Goal: Task Accomplishment & Management: Use online tool/utility

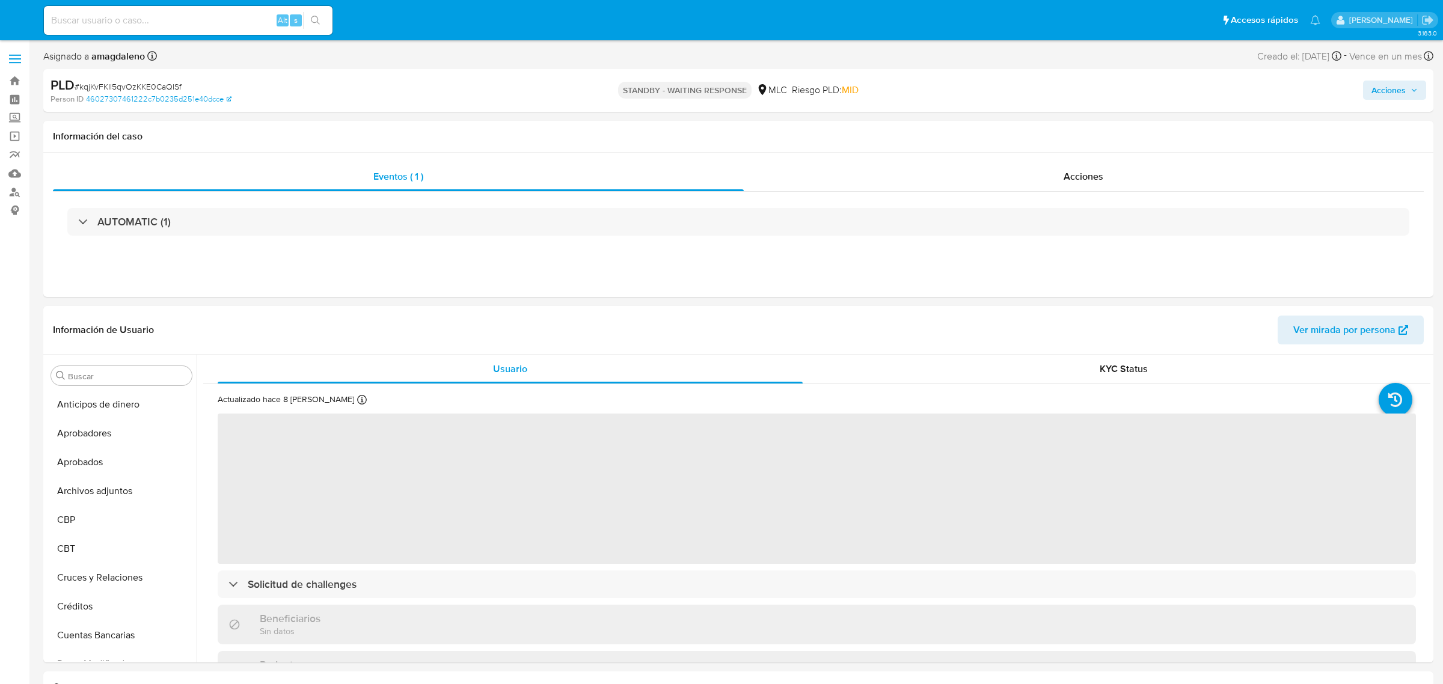
select select "10"
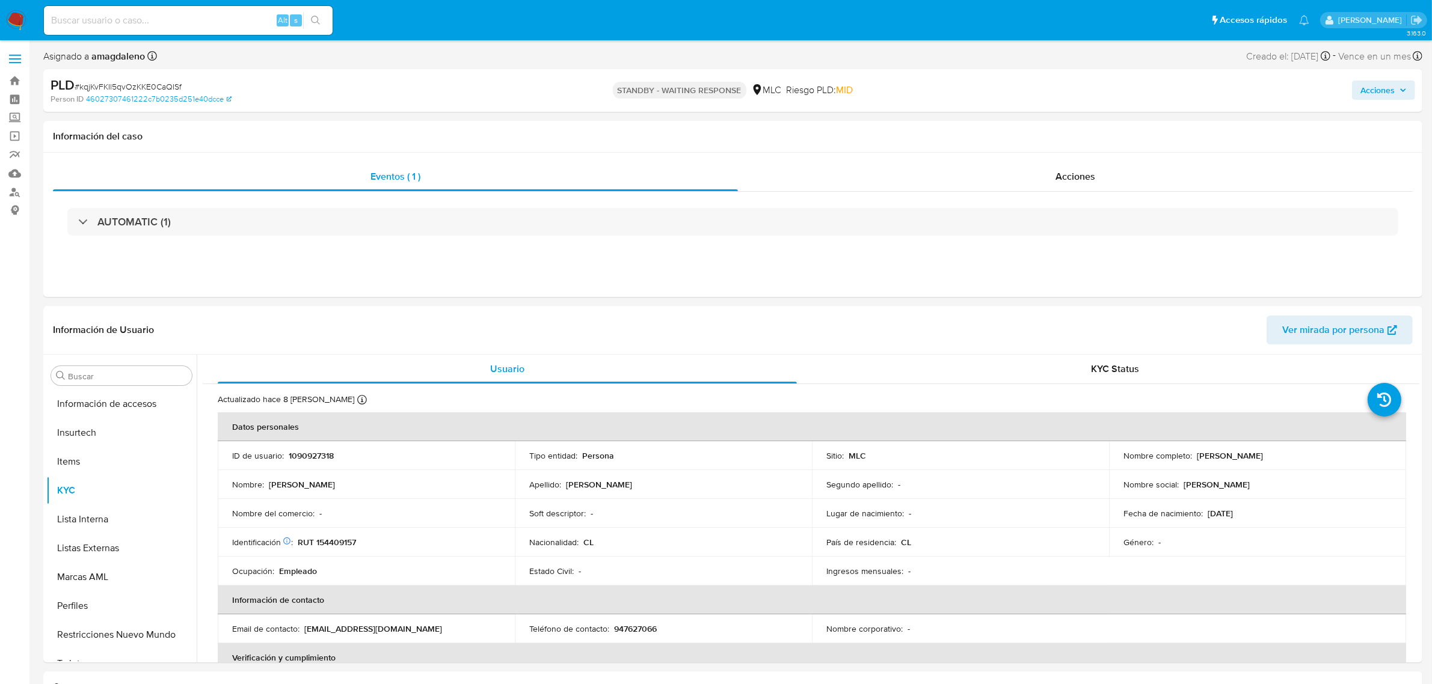
scroll to position [594, 0]
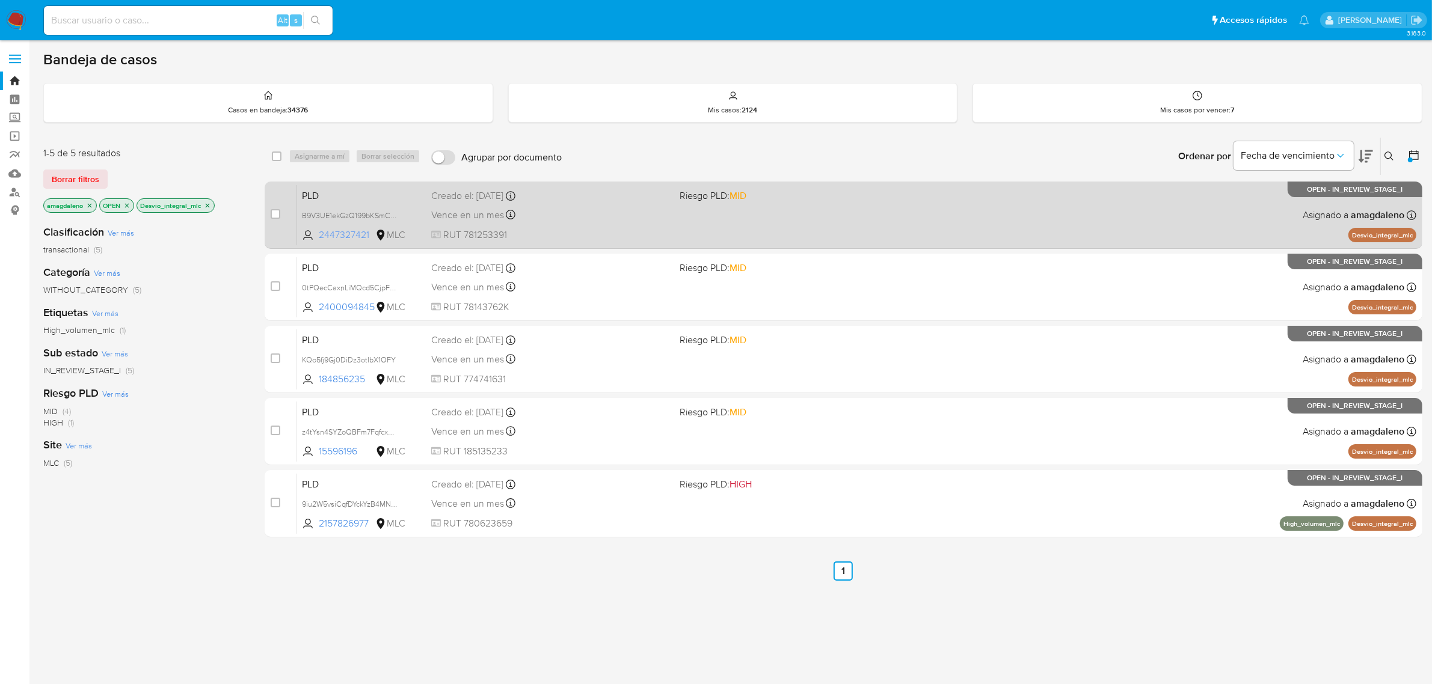
click at [349, 232] on span "2447327421" at bounding box center [346, 235] width 54 height 13
click at [605, 216] on div "Vence en un mes Vence el 10/11/2025 06:08:36" at bounding box center [550, 215] width 239 height 16
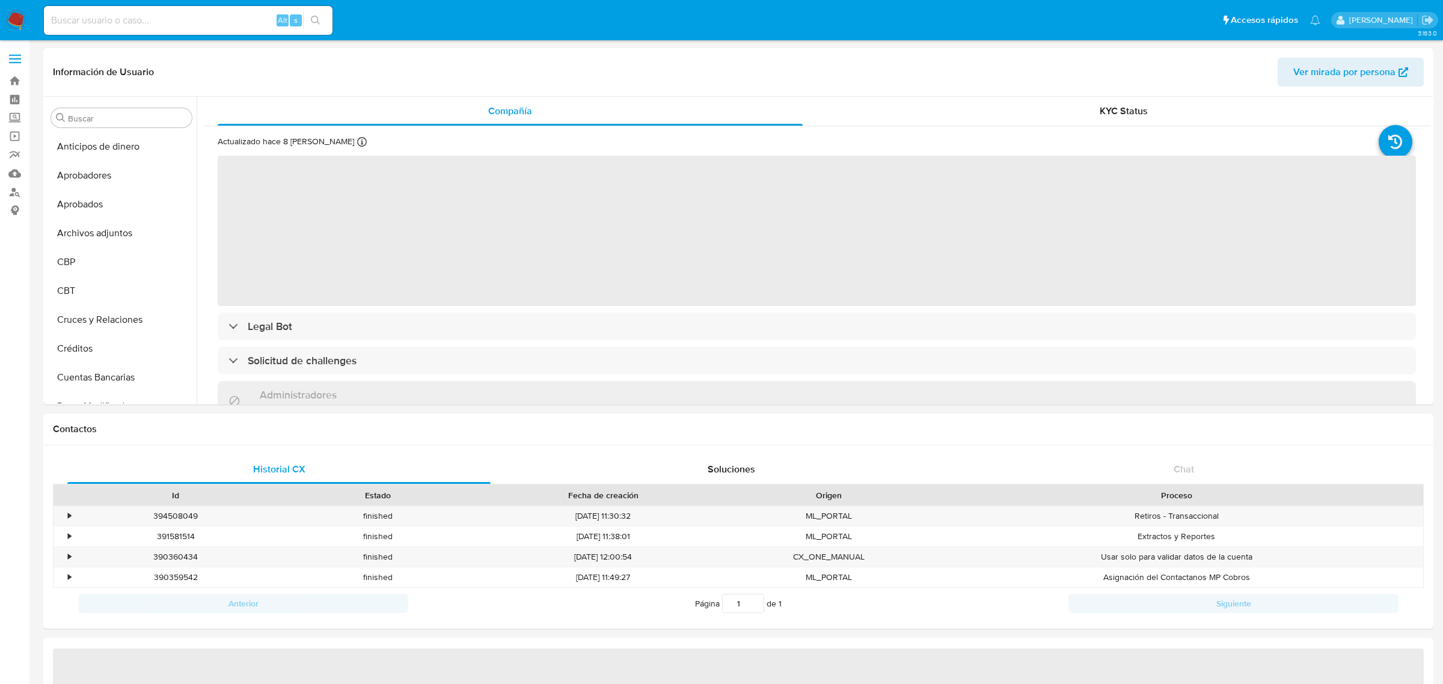
select select "10"
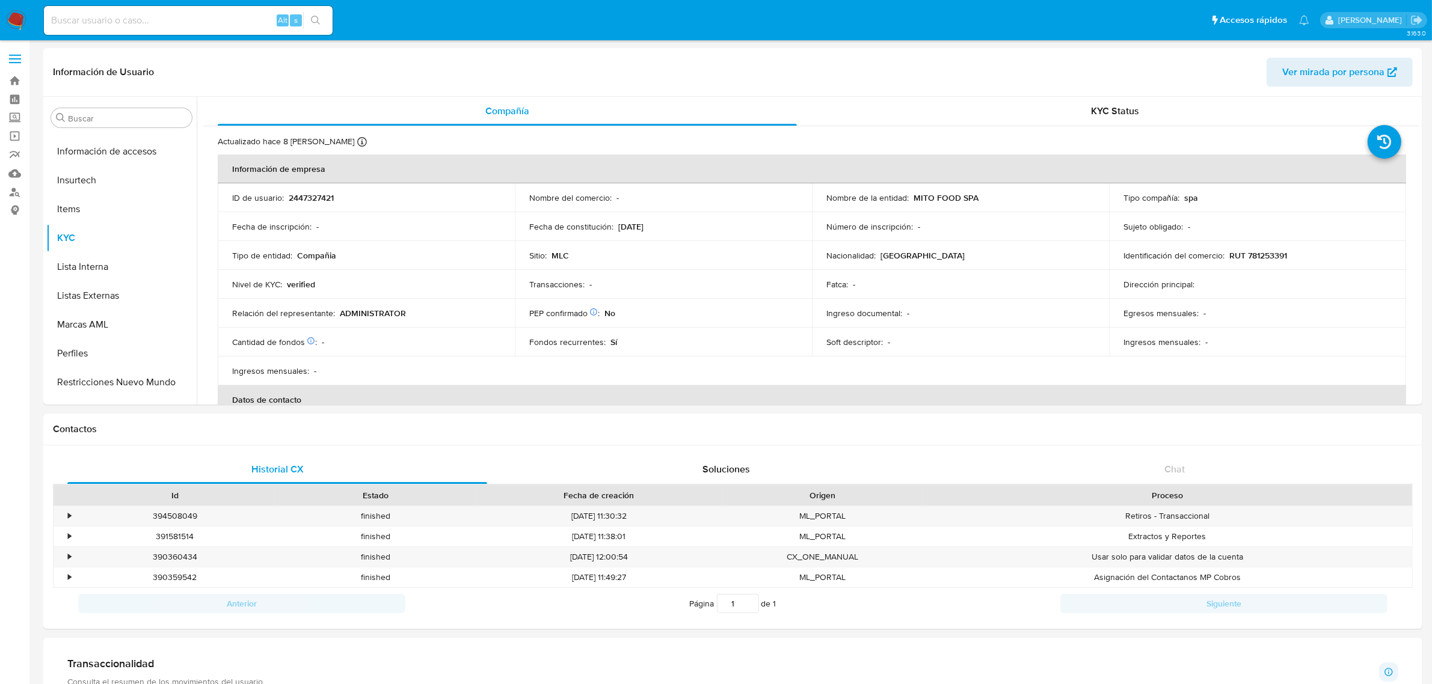
scroll to position [594, 0]
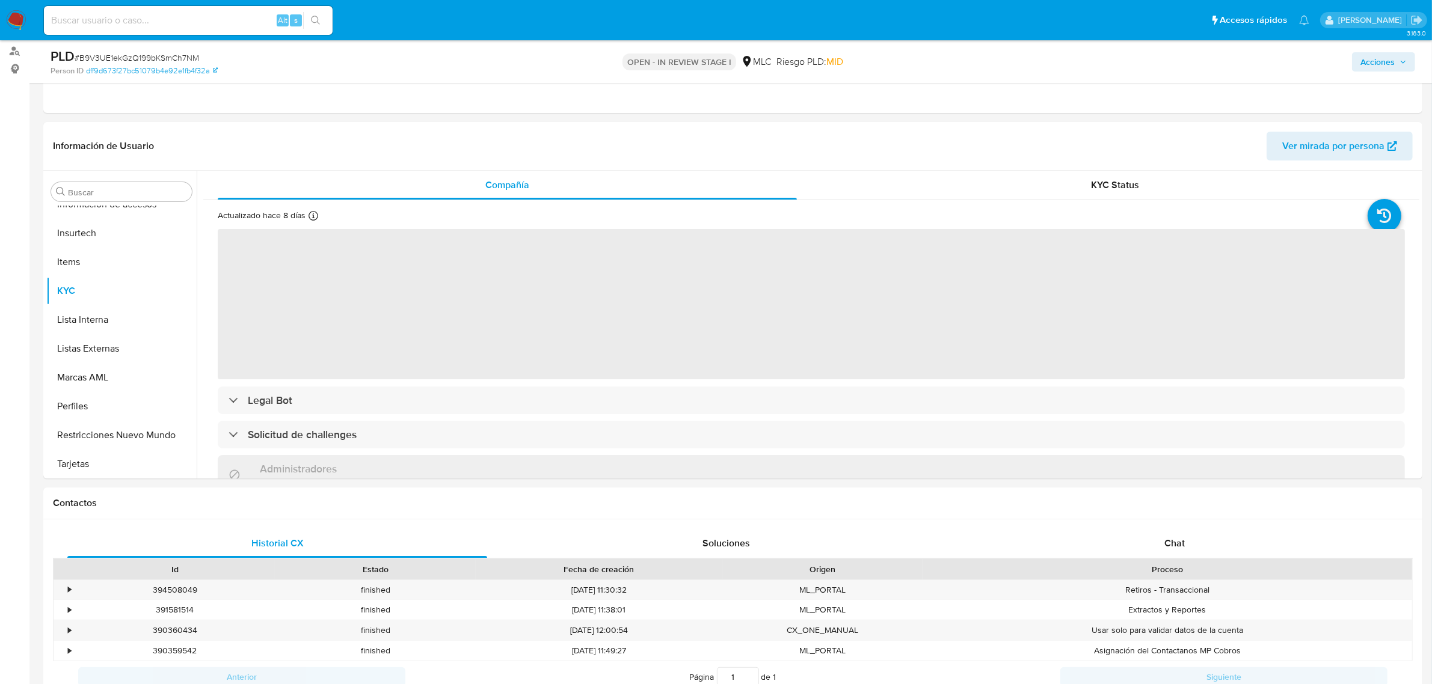
scroll to position [176, 0]
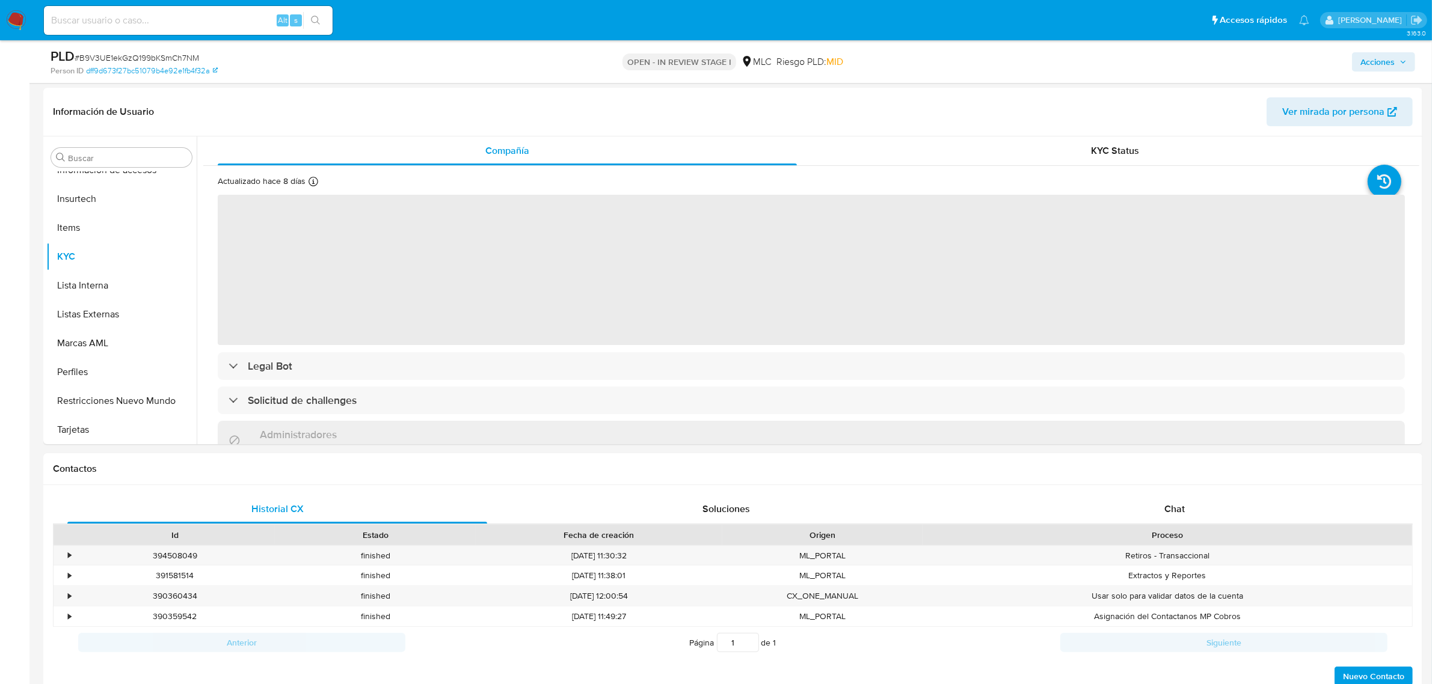
select select "10"
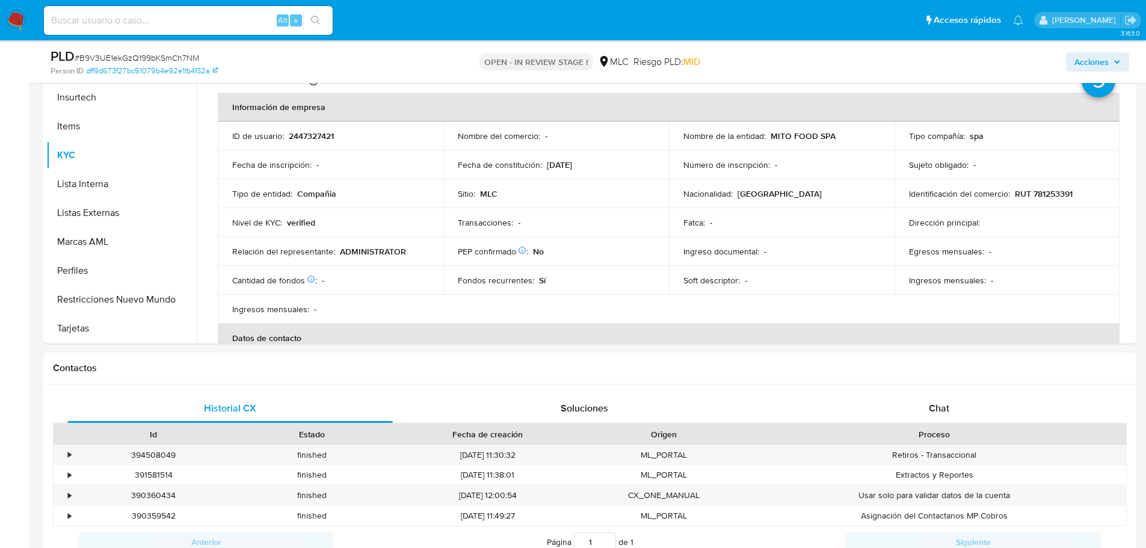
scroll to position [284, 0]
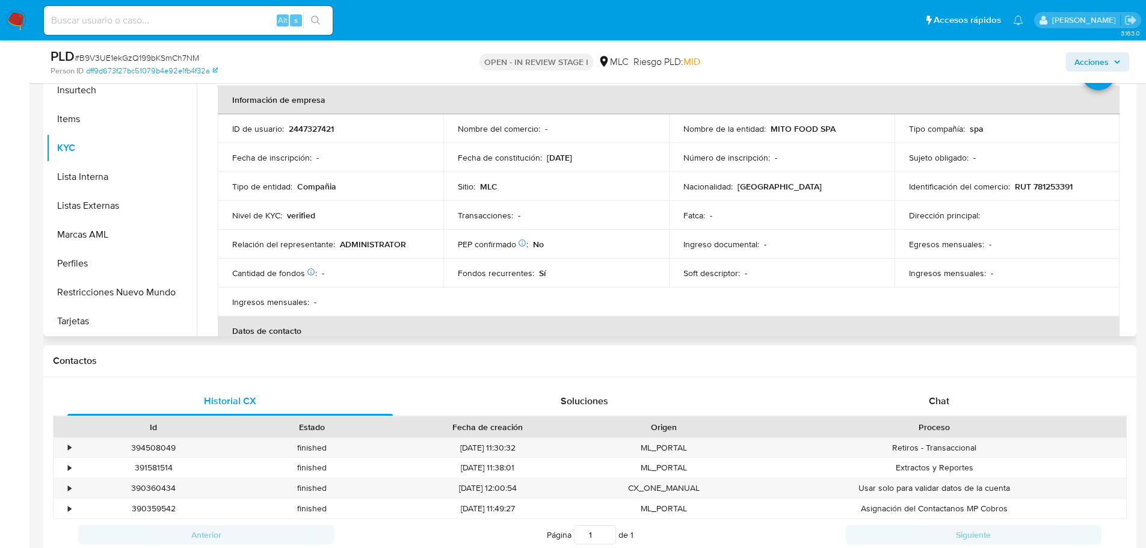
click at [1049, 185] on p "RUT 781253391" at bounding box center [1044, 186] width 58 height 11
click at [1046, 188] on p "RUT 781253391" at bounding box center [1044, 186] width 58 height 11
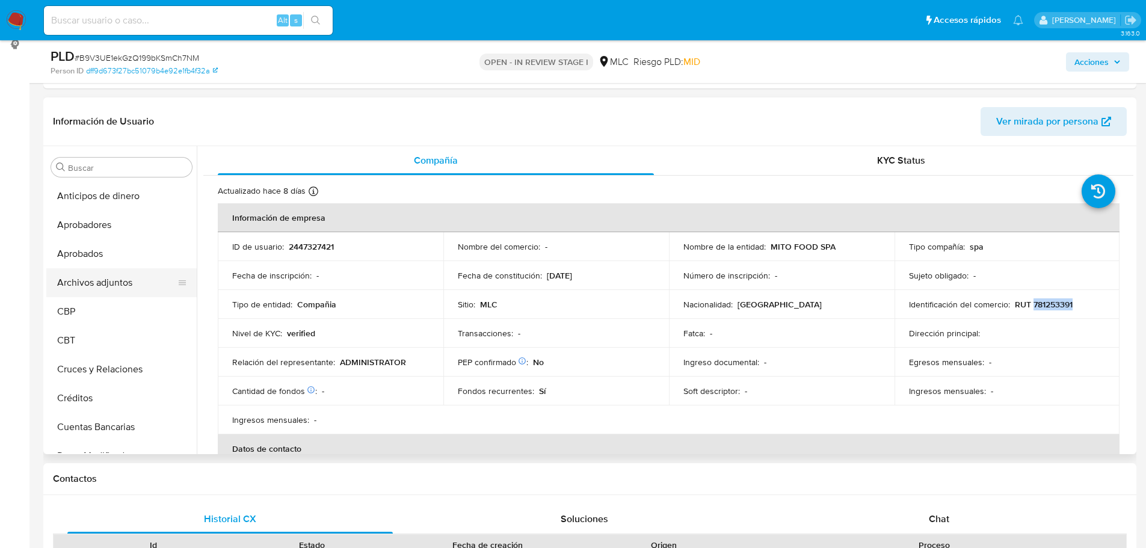
scroll to position [164, 0]
click at [126, 364] on button "Cruces y Relaciones" at bounding box center [116, 371] width 141 height 29
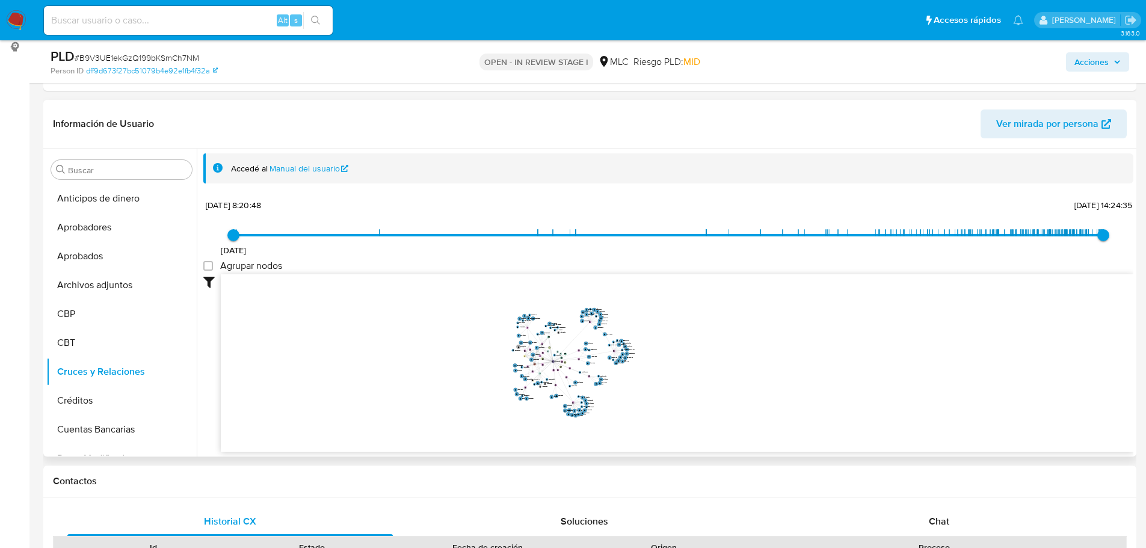
drag, startPoint x: 710, startPoint y: 318, endPoint x: 658, endPoint y: 356, distance: 63.6
click at [658, 356] on icon "user-2447327421  2447327421 device-68954e2fa62da65ee9ebd2f8  device-684b08cb4…" at bounding box center [677, 361] width 912 height 174
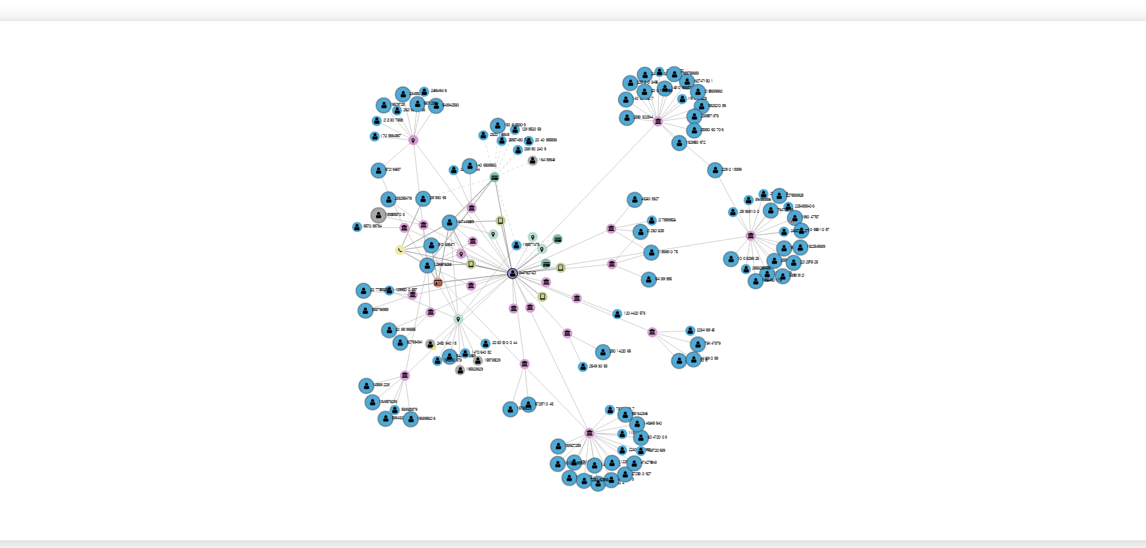
click at [692, 382] on icon "user-2447327421  2447327421 device-68954e2fa62da65ee9ebd2f8  device-684b08cb4…" at bounding box center [677, 361] width 912 height 174
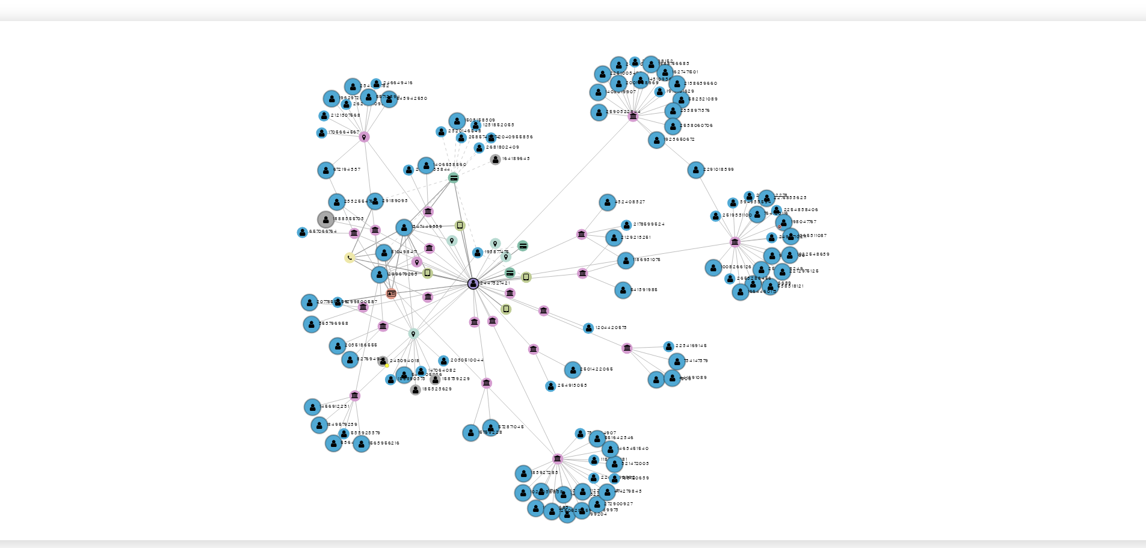
click at [693, 385] on icon "user-2447327421  2447327421 device-68954e2fa62da65ee9ebd2f8  device-684b08cb4…" at bounding box center [677, 361] width 912 height 174
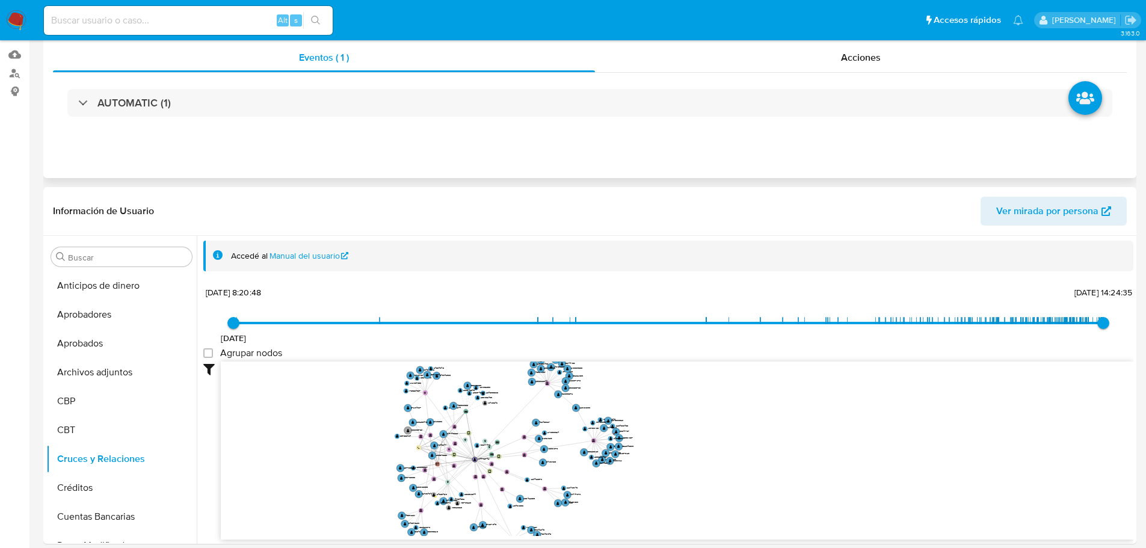
scroll to position [0, 0]
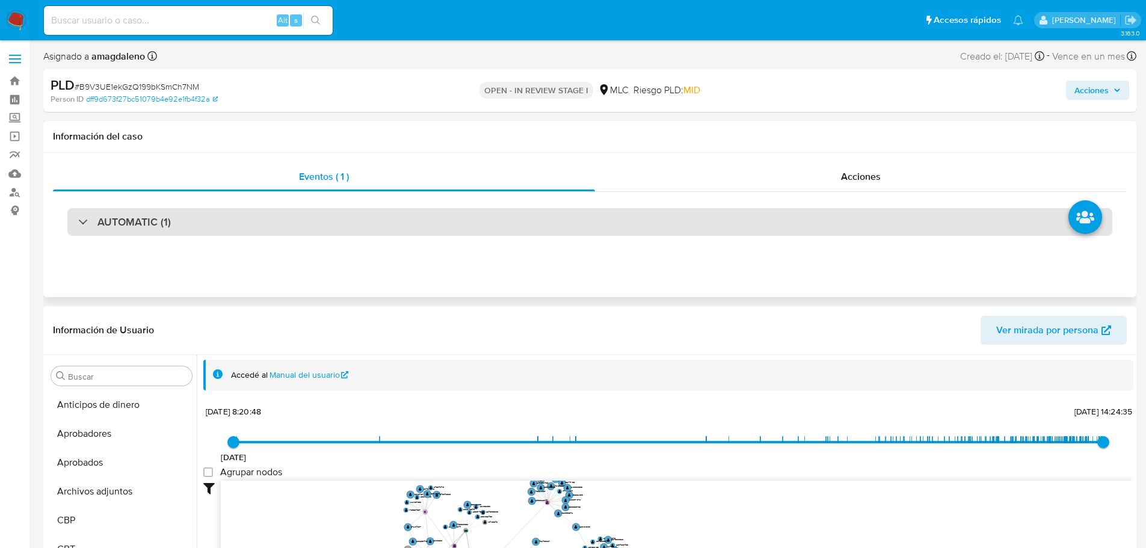
click at [586, 218] on div "AUTOMATIC (1)" at bounding box center [589, 222] width 1045 height 28
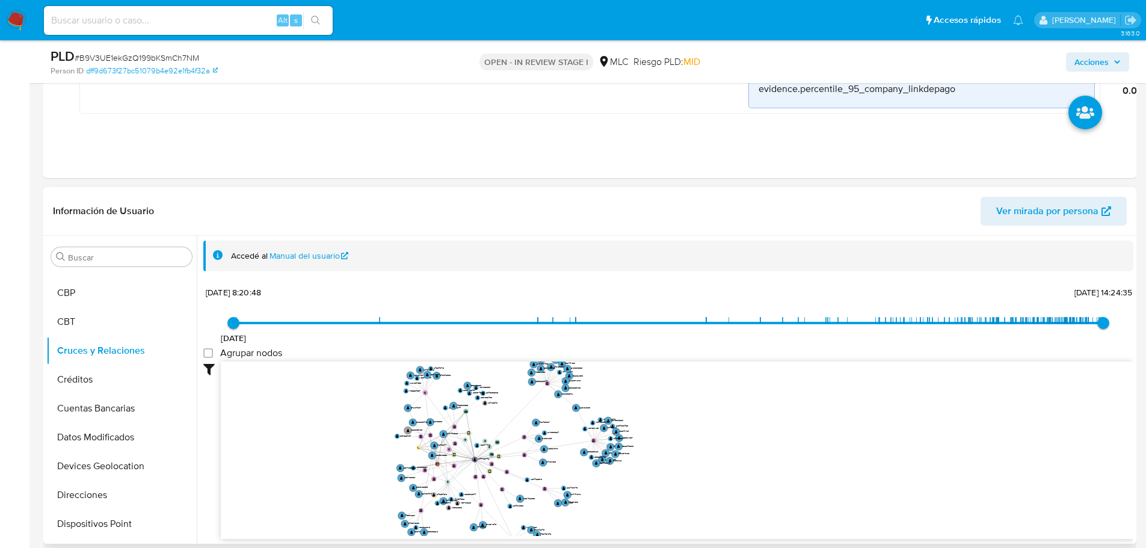
scroll to position [481, 0]
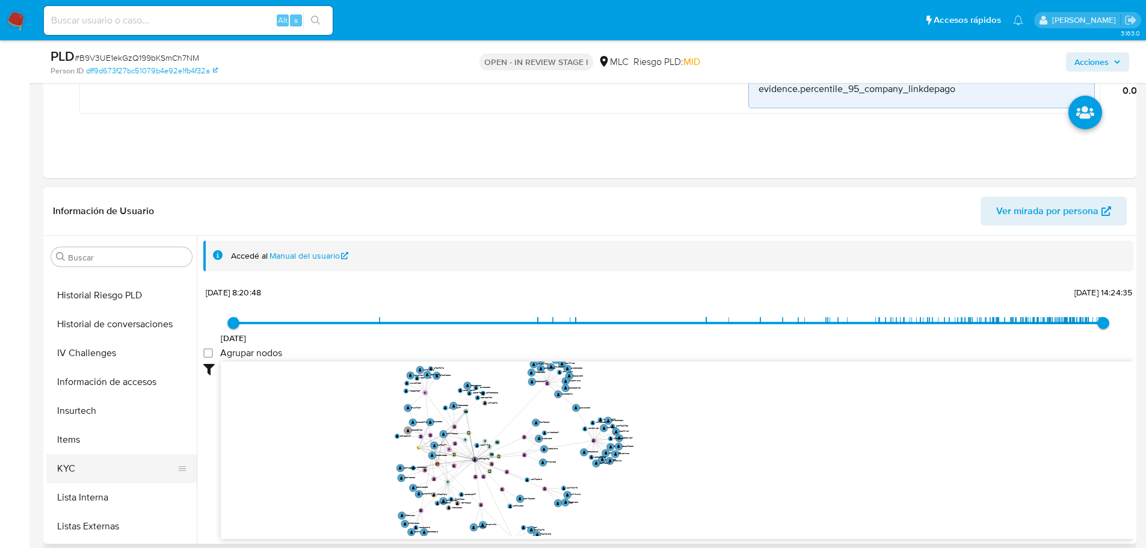
click at [92, 472] on button "KYC" at bounding box center [116, 468] width 141 height 29
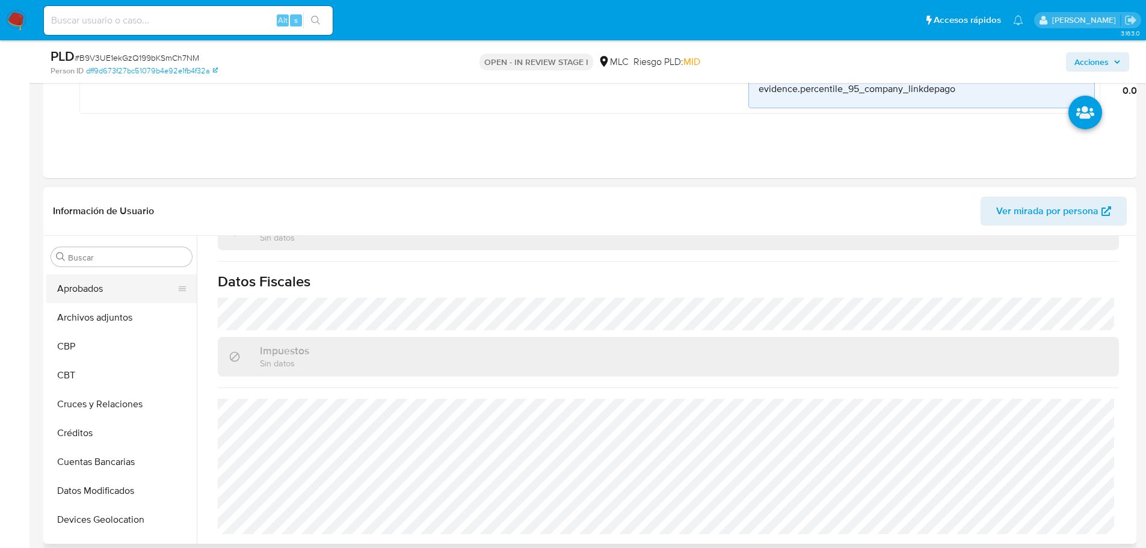
scroll to position [0, 0]
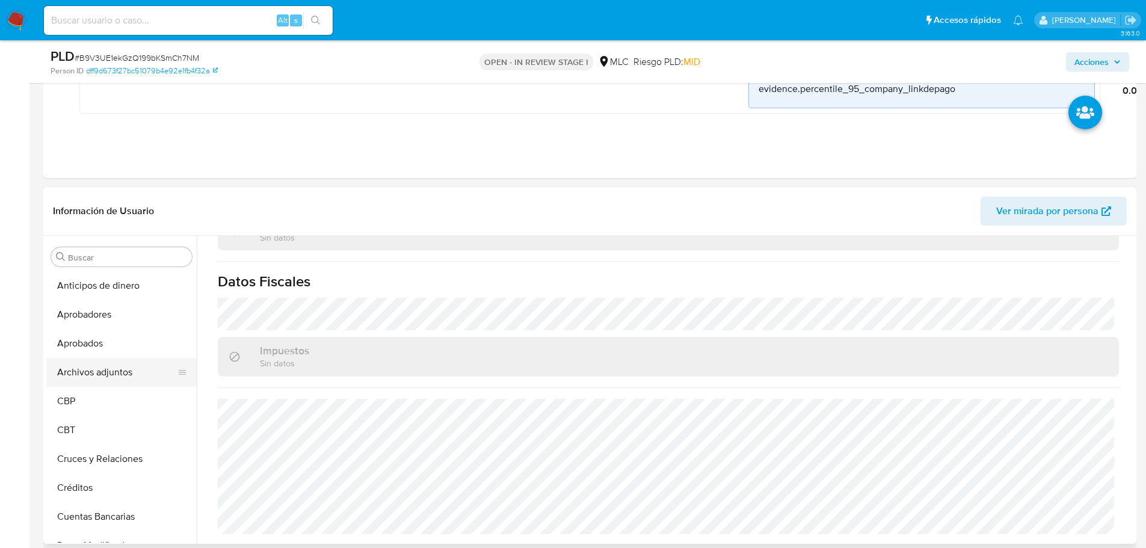
click at [103, 377] on button "Archivos adjuntos" at bounding box center [116, 372] width 141 height 29
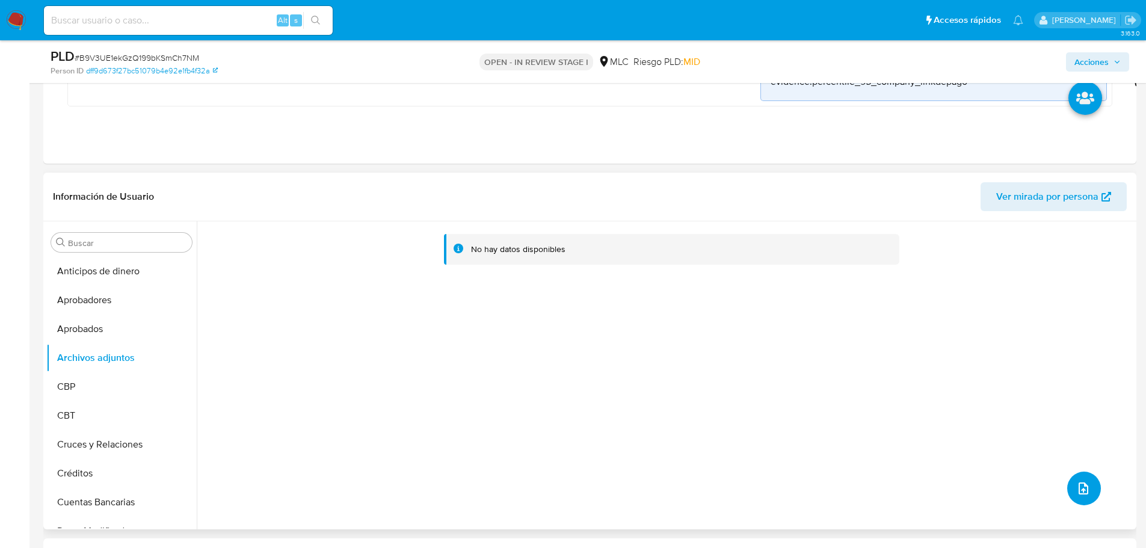
click at [1069, 493] on button "upload-file" at bounding box center [1084, 488] width 34 height 34
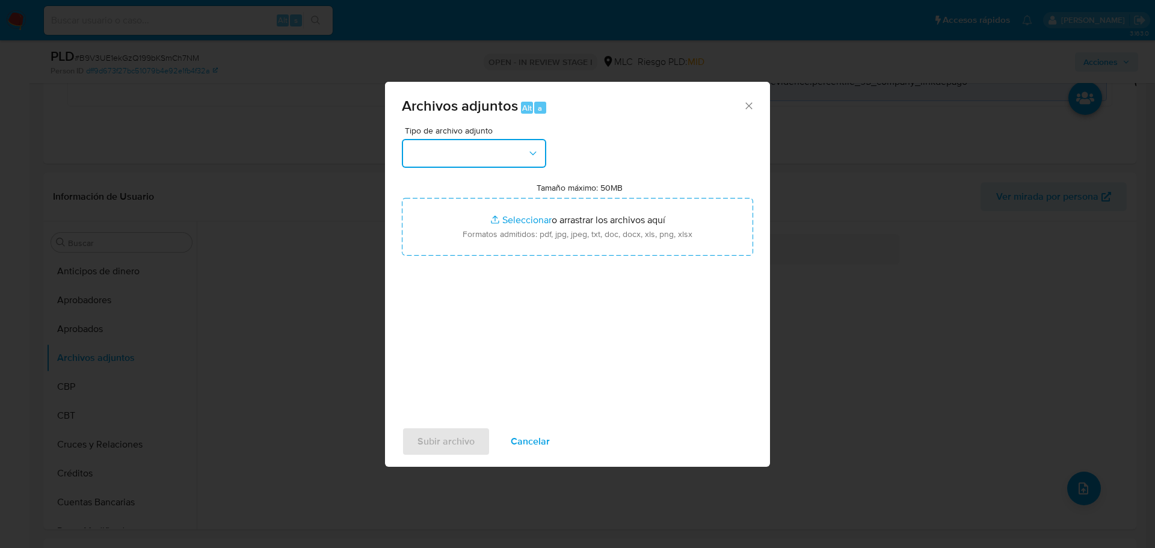
click at [482, 159] on button "button" at bounding box center [474, 153] width 144 height 29
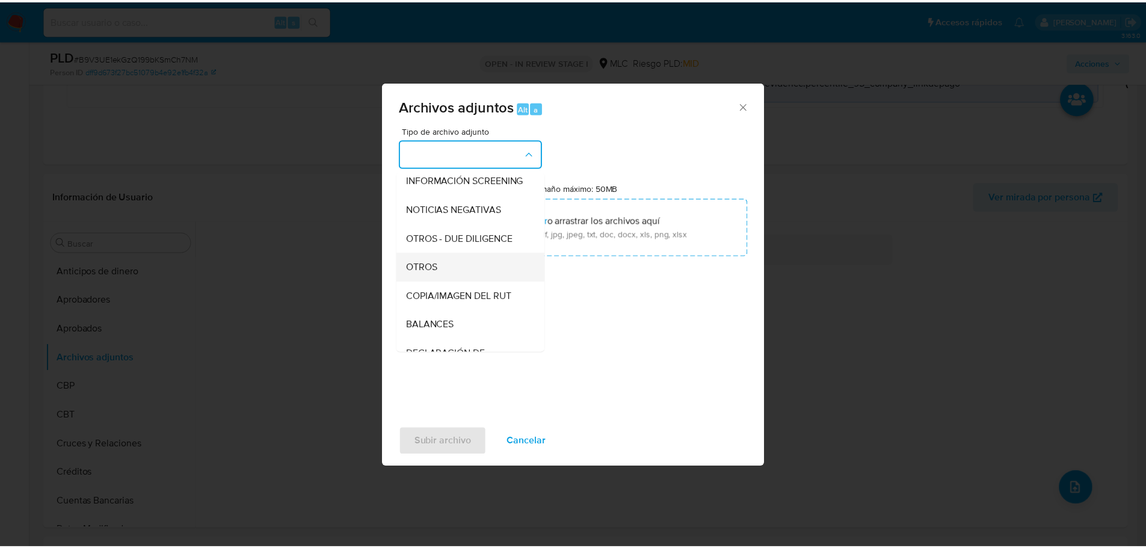
scroll to position [120, 0]
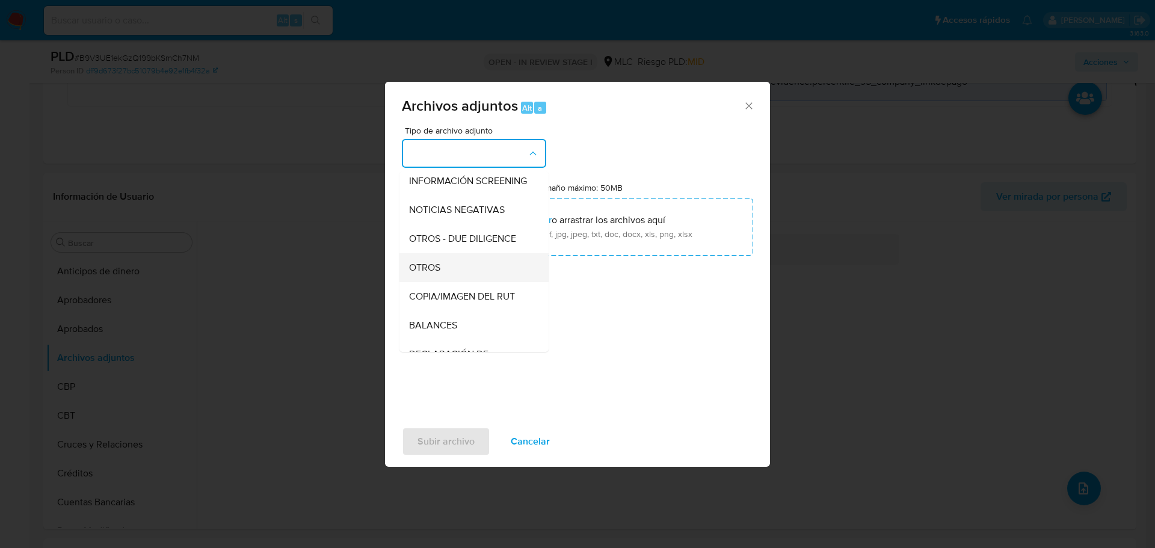
click at [466, 282] on div "OTROS" at bounding box center [470, 267] width 123 height 29
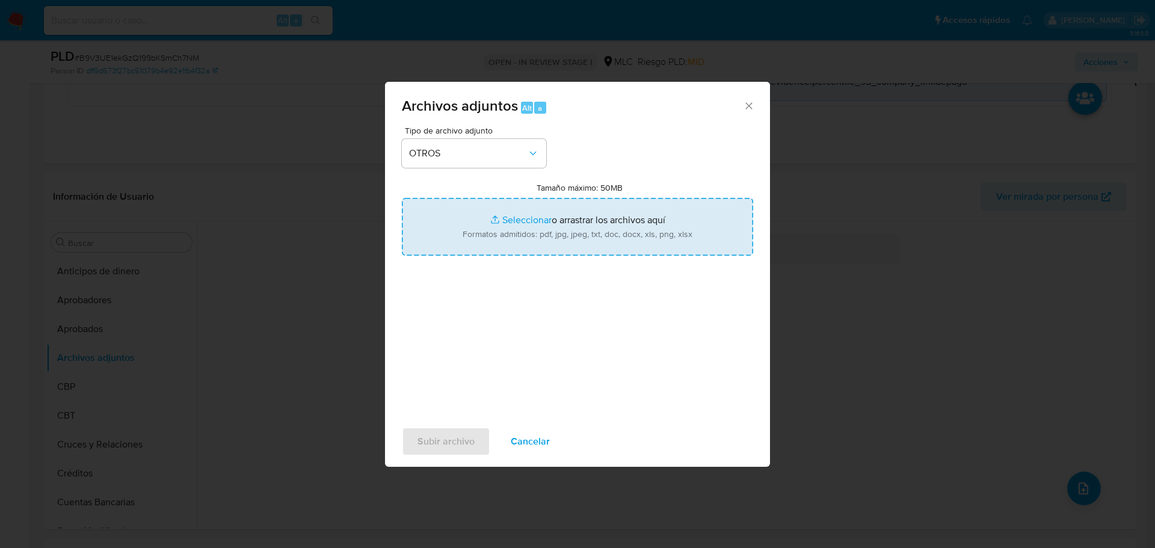
click at [538, 214] on input "Tamaño máximo: 50MB Seleccionar archivos" at bounding box center [577, 227] width 351 height 58
type input "C:\fakepath\AM 2447327421 - 10_10_2025.xlsx"
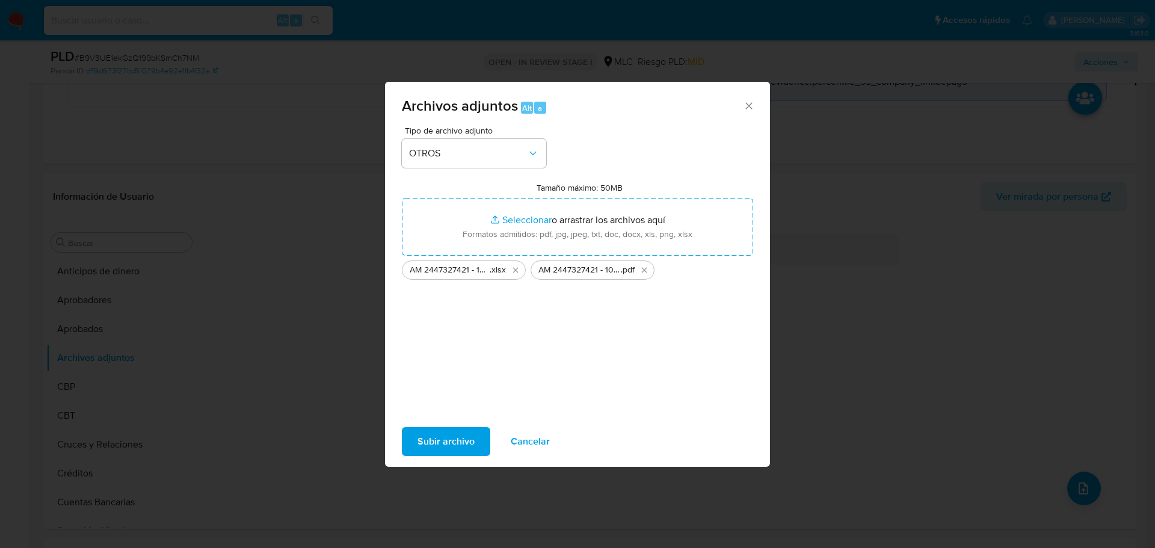
click at [462, 443] on span "Subir archivo" at bounding box center [445, 441] width 57 height 26
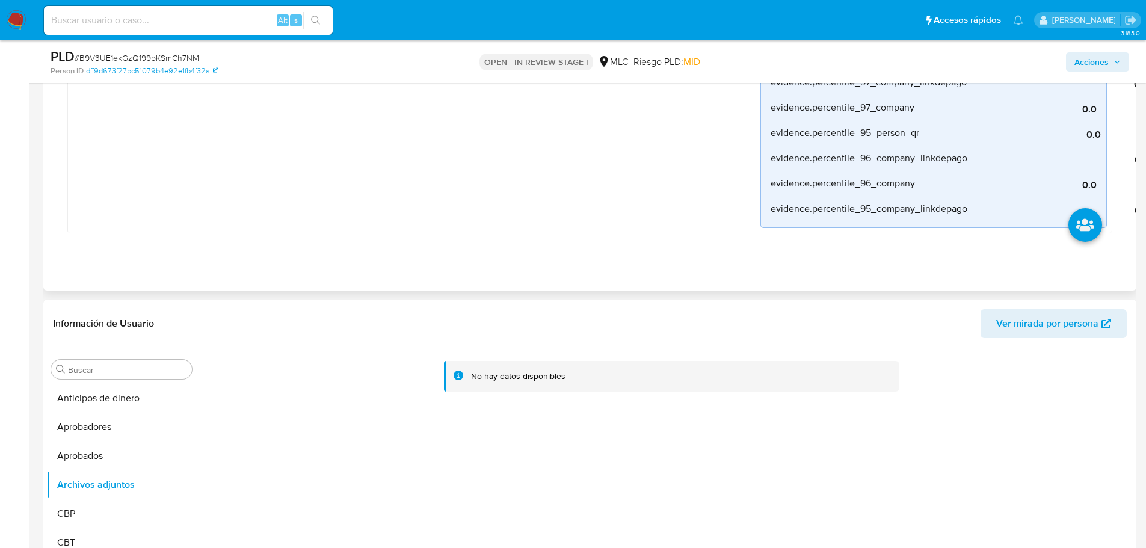
scroll to position [601, 0]
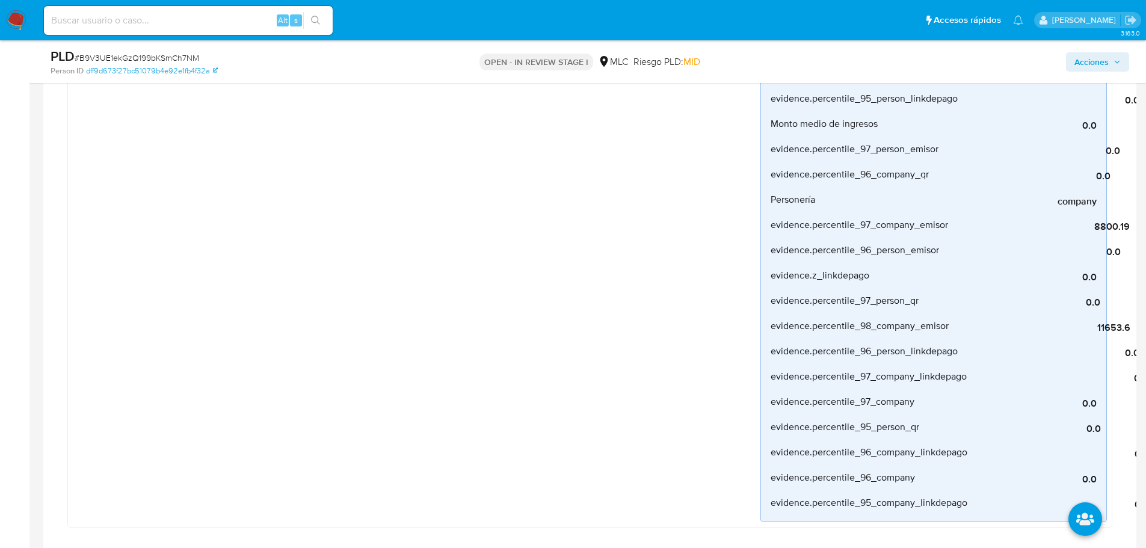
click at [1104, 62] on span "Acciones" at bounding box center [1091, 61] width 34 height 19
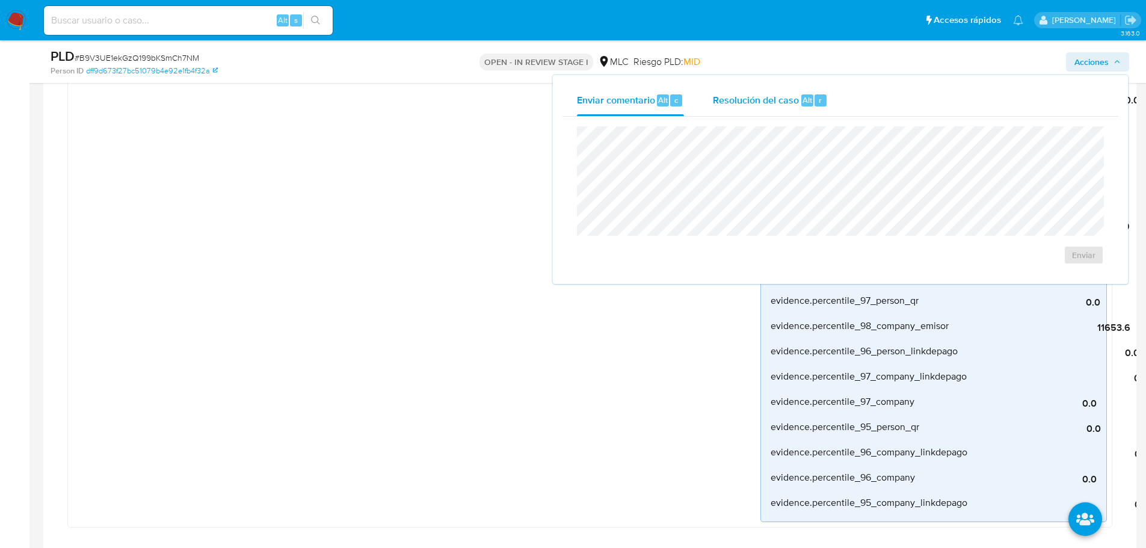
click at [761, 108] on div "Resolución del caso Alt r" at bounding box center [770, 100] width 115 height 31
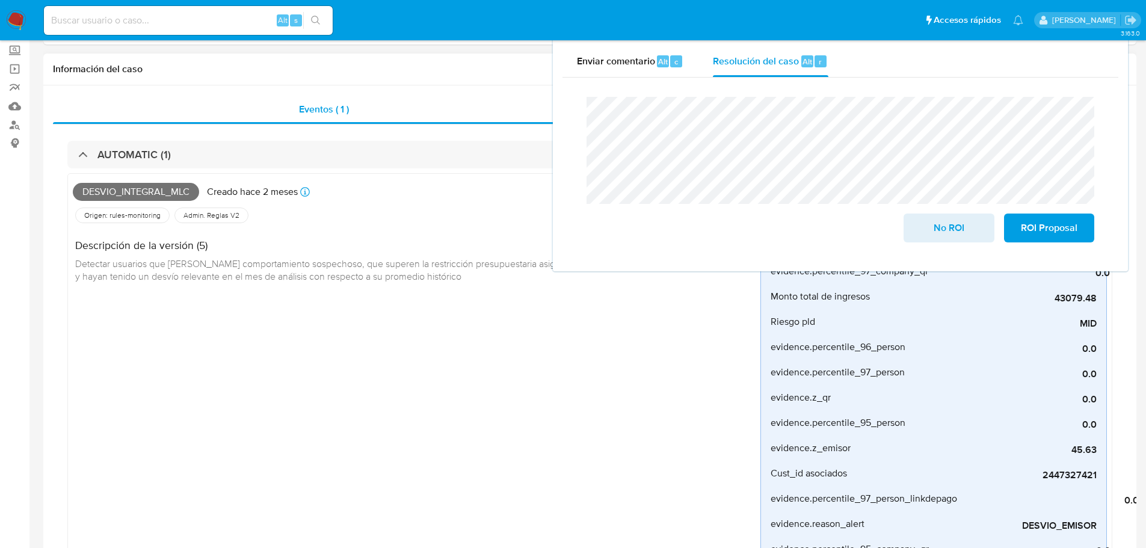
scroll to position [0, 0]
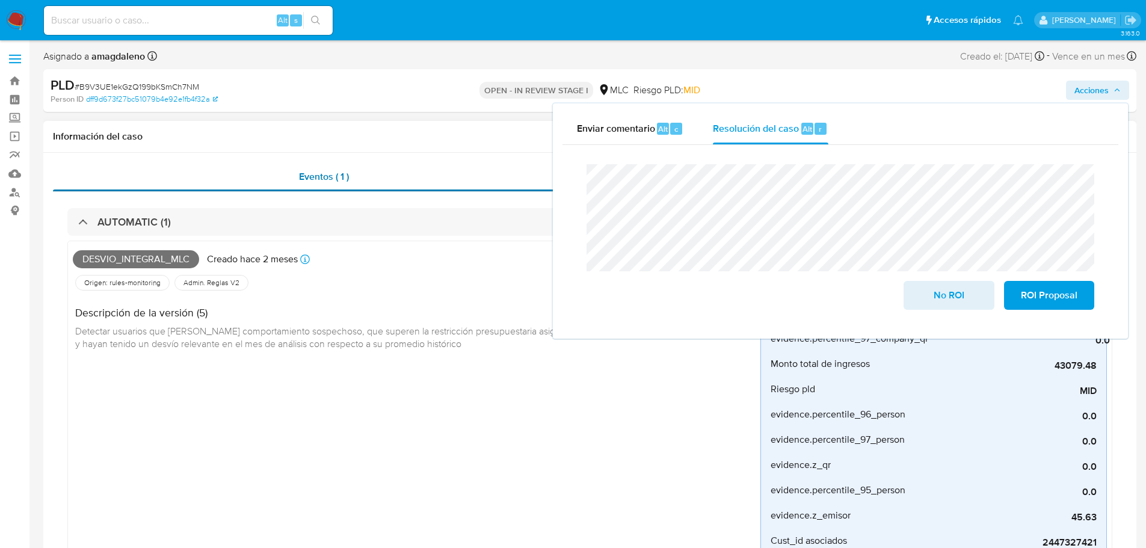
click at [408, 170] on div "Eventos ( 1 )" at bounding box center [324, 176] width 542 height 29
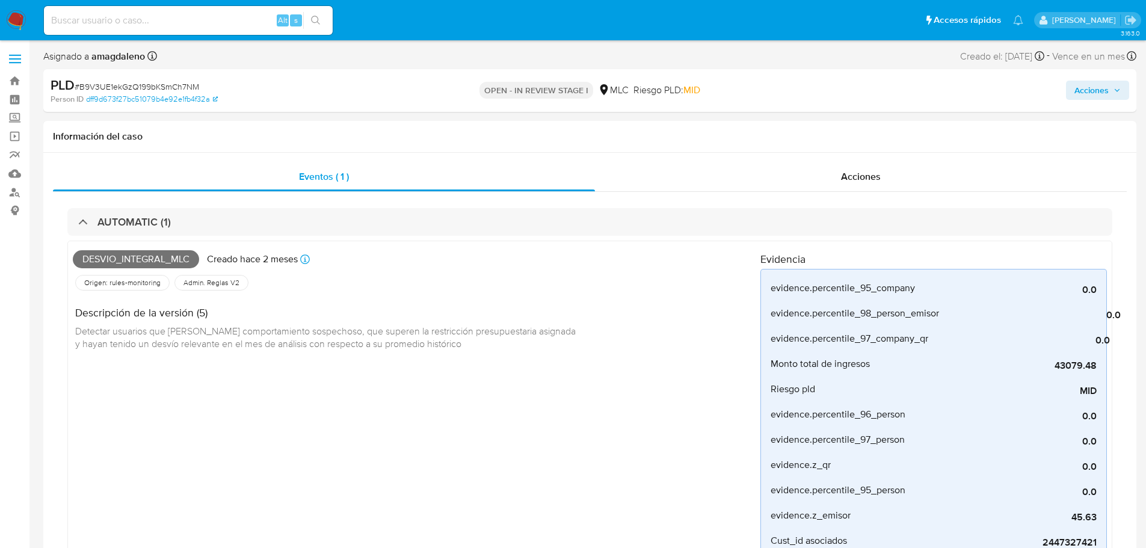
click at [1096, 85] on span "Acciones" at bounding box center [1091, 90] width 34 height 19
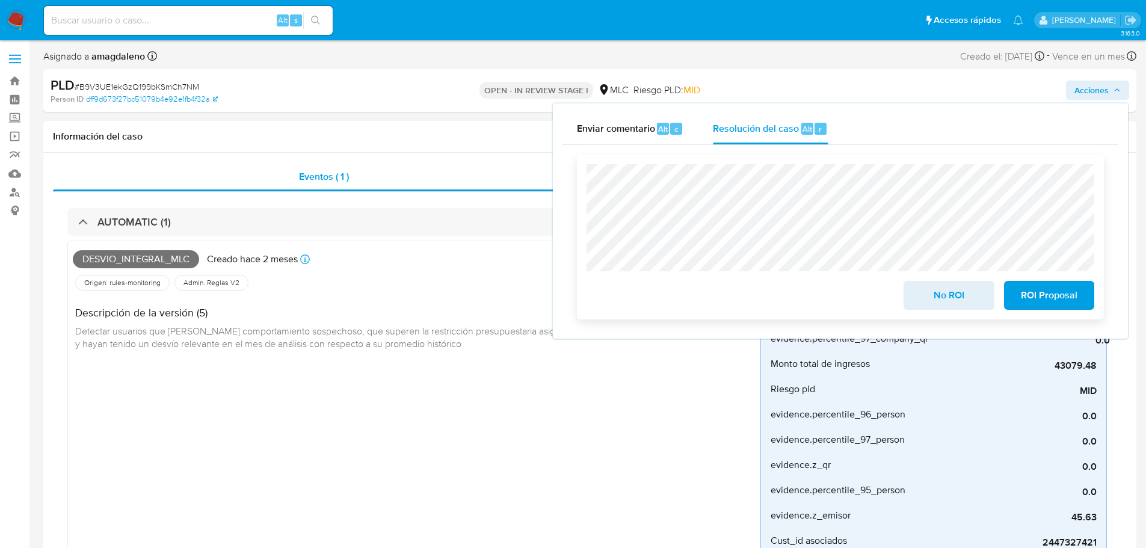
click at [959, 303] on span "No ROI" at bounding box center [948, 295] width 59 height 26
